Goal: Check status: Check status

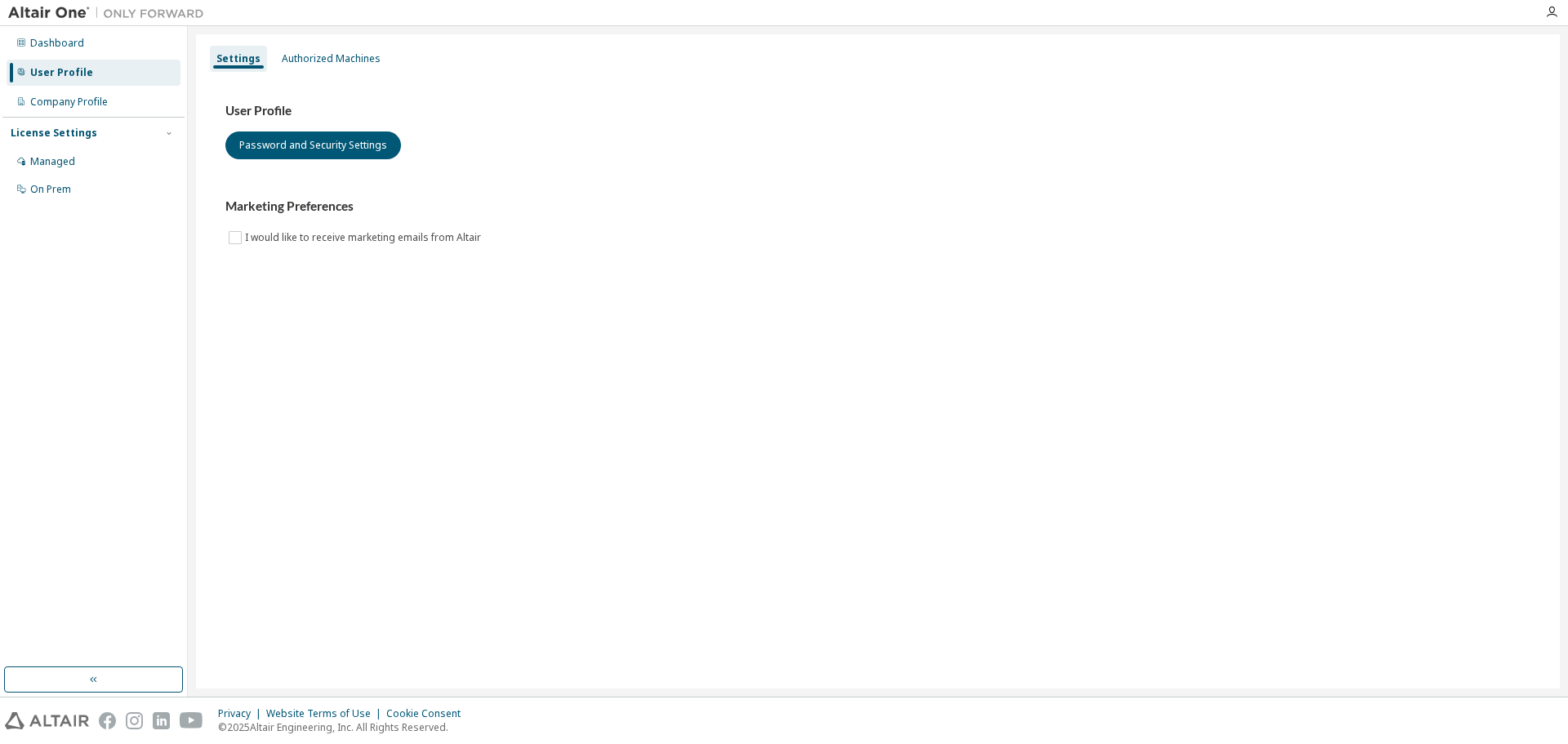
click at [310, 59] on div "Authorized Machines" at bounding box center [331, 58] width 99 height 13
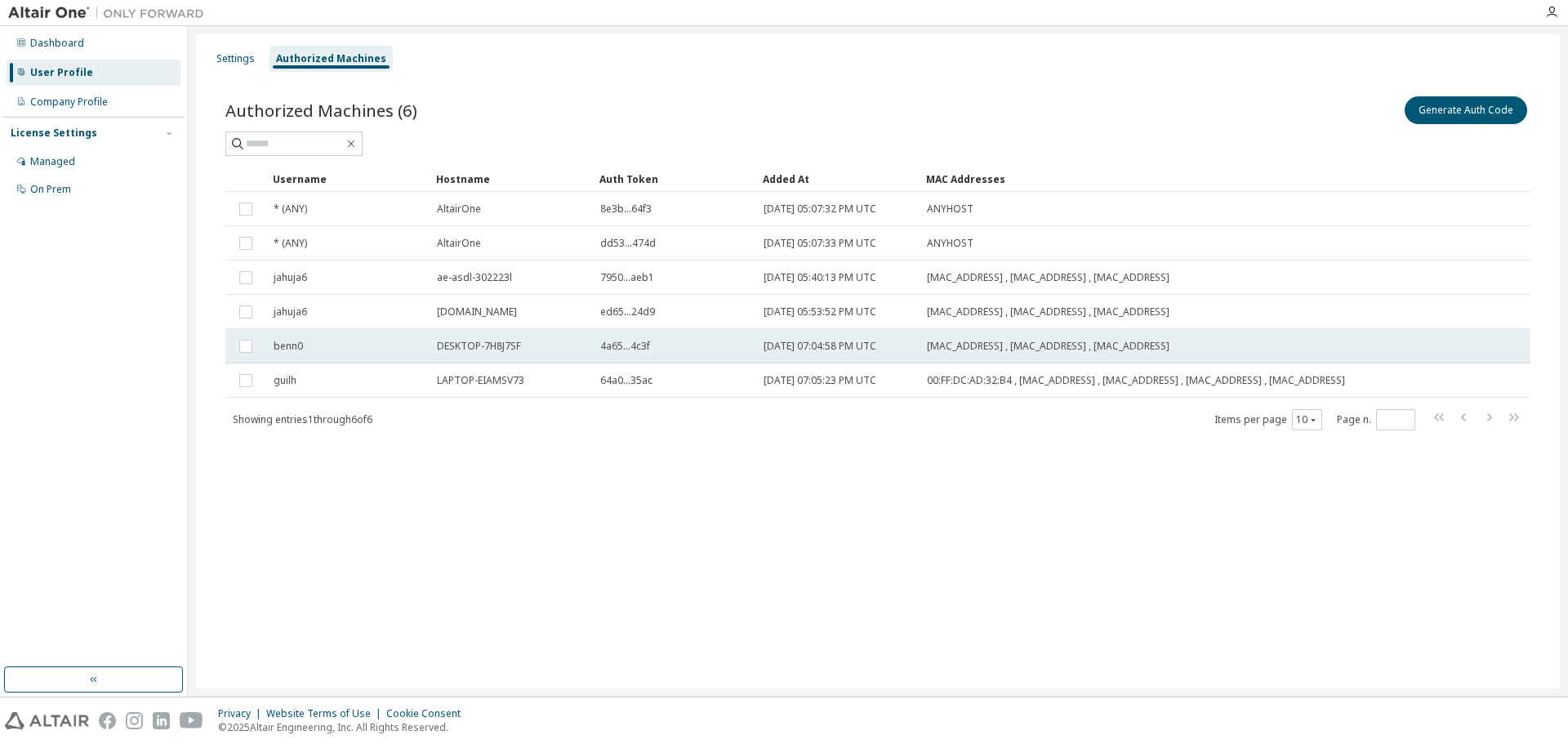
click at [830, 353] on span "2025-10-14 07:04:58 PM UTC" at bounding box center [819, 345] width 112 height 13
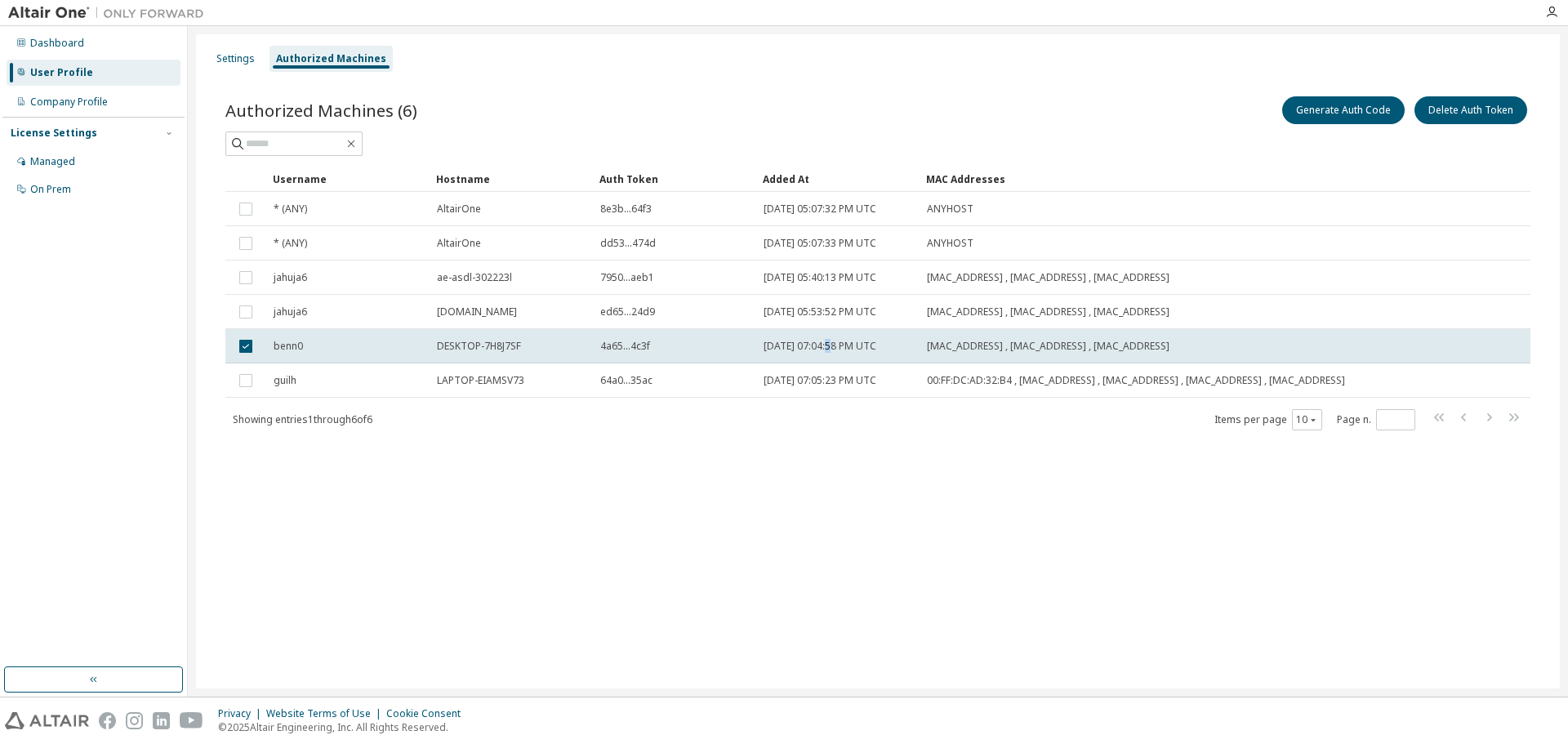
click at [830, 353] on span "2025-10-14 07:04:58 PM UTC" at bounding box center [819, 345] width 112 height 13
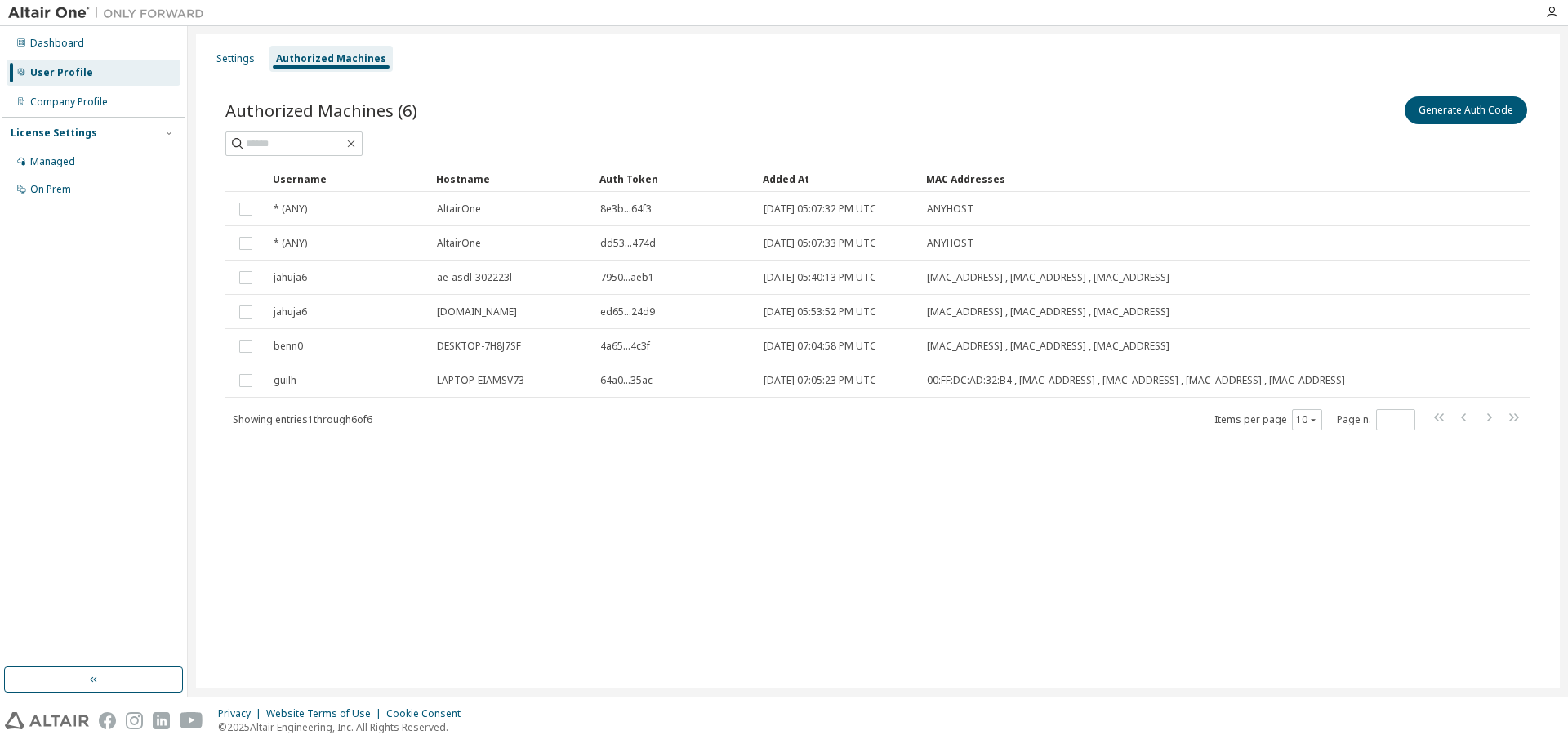
click at [830, 353] on span "2025-10-14 07:04:58 PM UTC" at bounding box center [819, 345] width 112 height 13
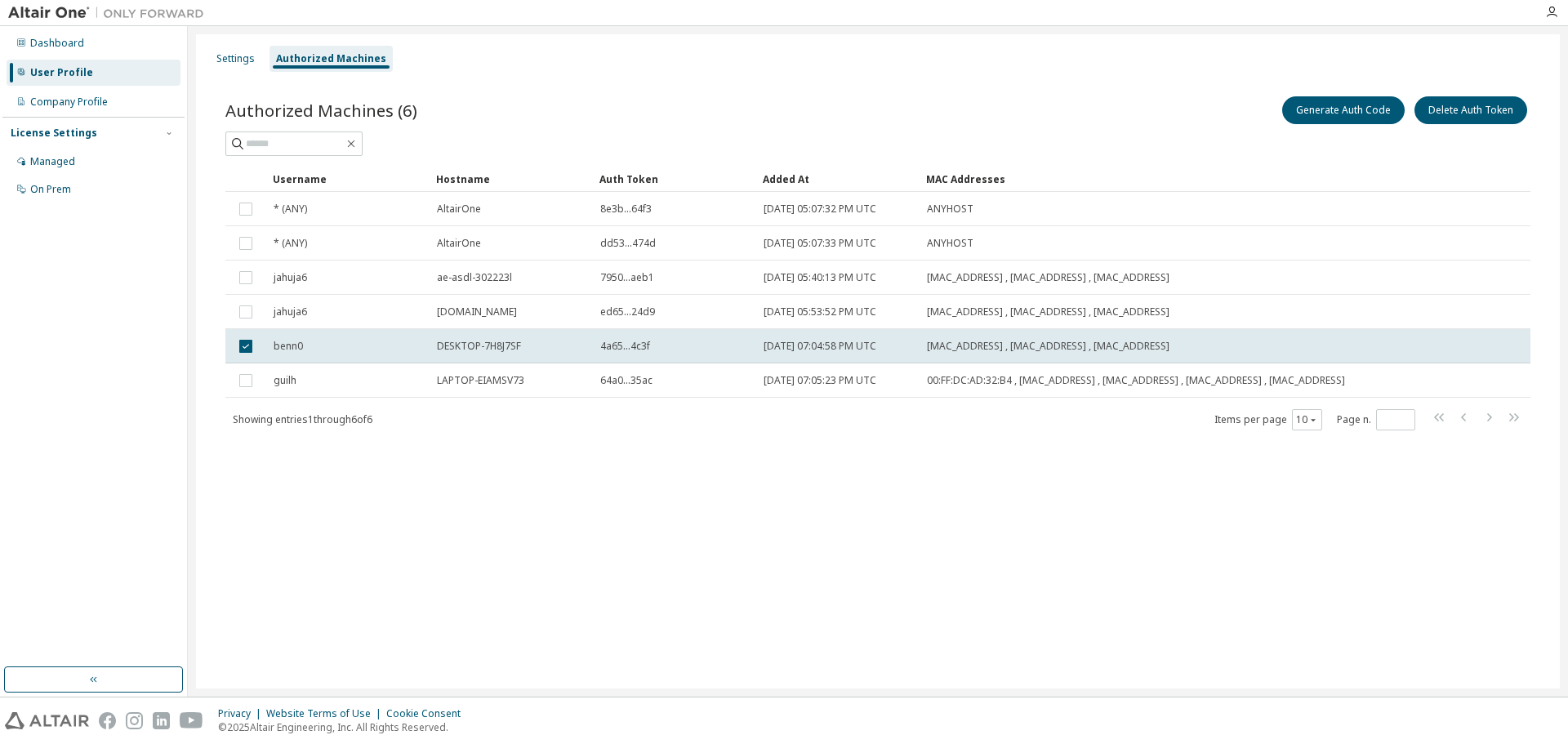
click at [830, 353] on span "2025-10-14 07:04:58 PM UTC" at bounding box center [819, 345] width 112 height 13
